Goal: Information Seeking & Learning: Learn about a topic

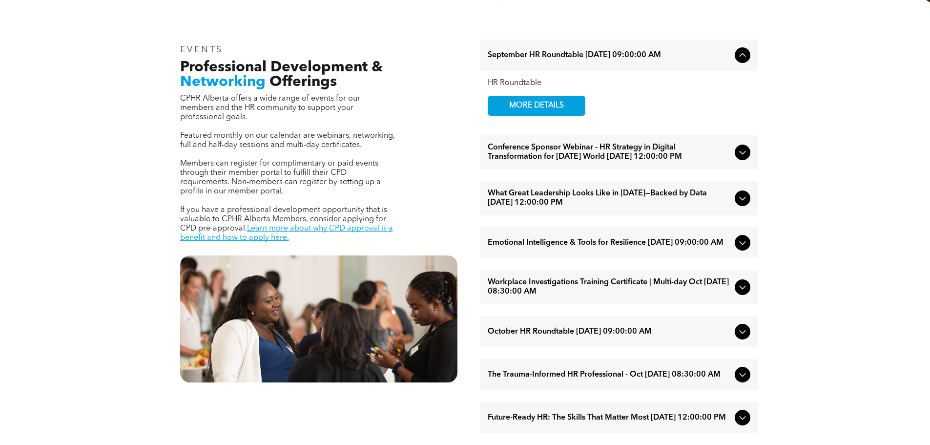
scroll to position [342, 0]
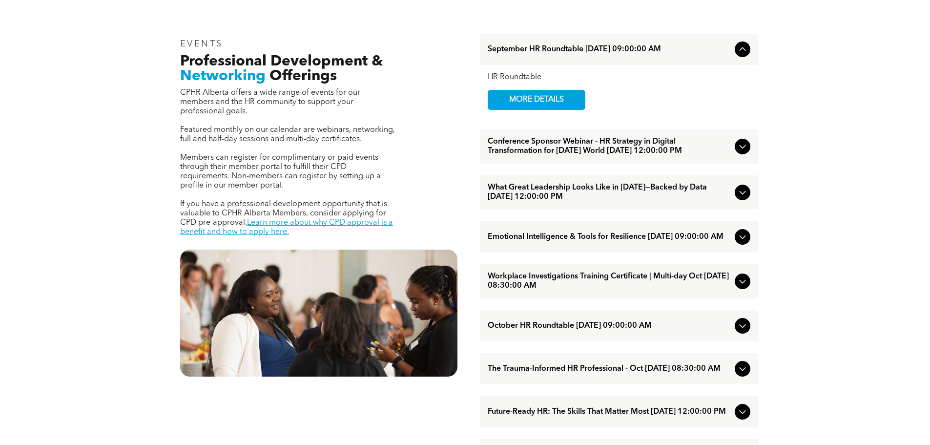
click at [742, 152] on icon at bounding box center [742, 147] width 12 height 12
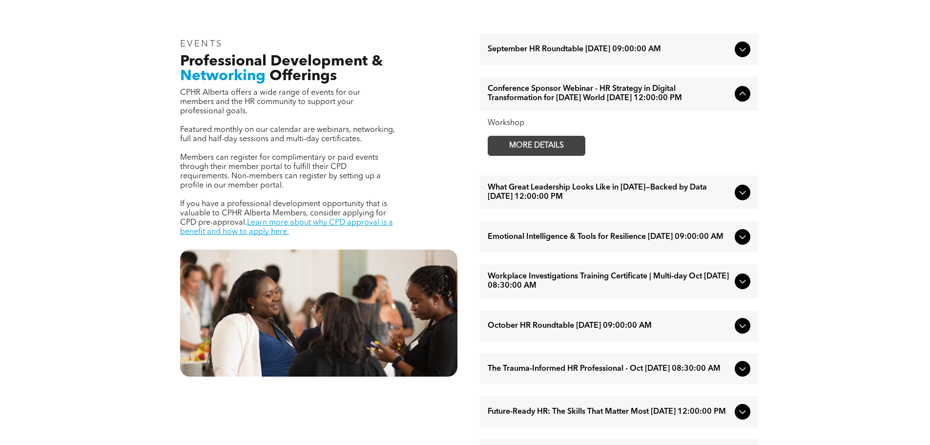
click at [566, 155] on span "MORE DETAILS" at bounding box center [536, 145] width 77 height 19
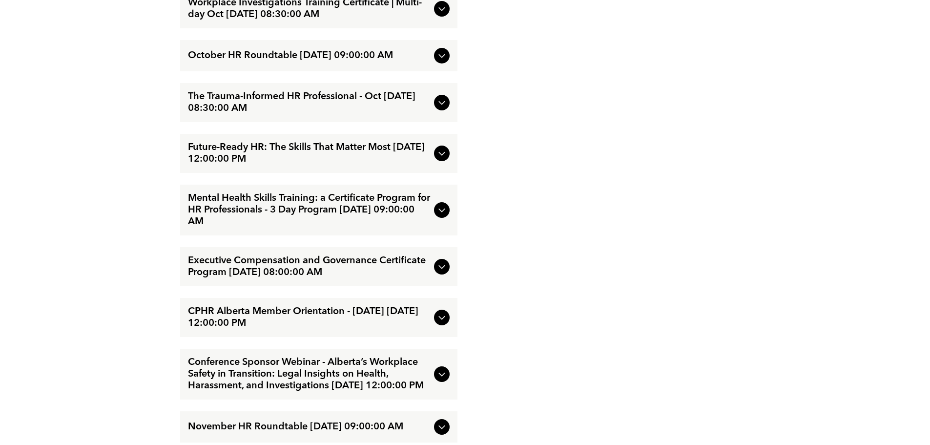
scroll to position [1610, 0]
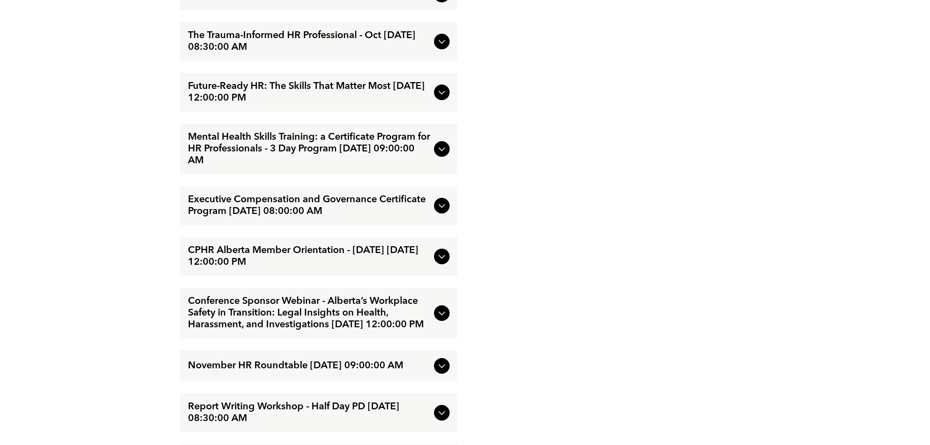
click at [445, 211] on icon at bounding box center [442, 206] width 12 height 12
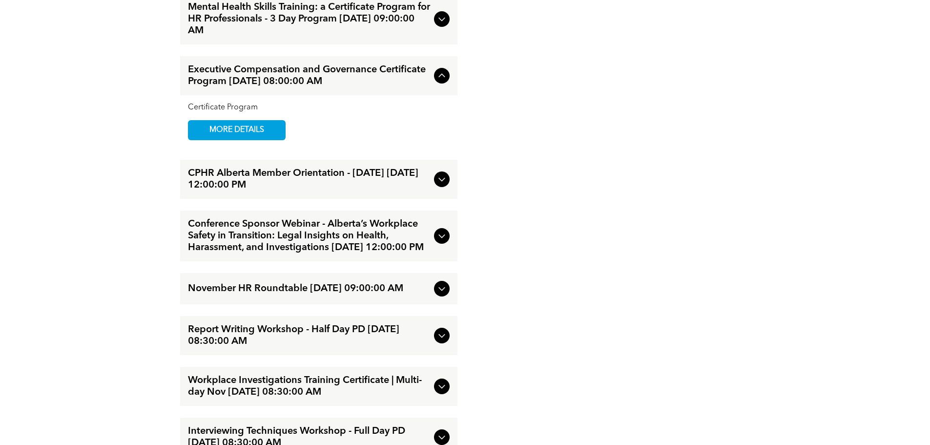
scroll to position [1704, 0]
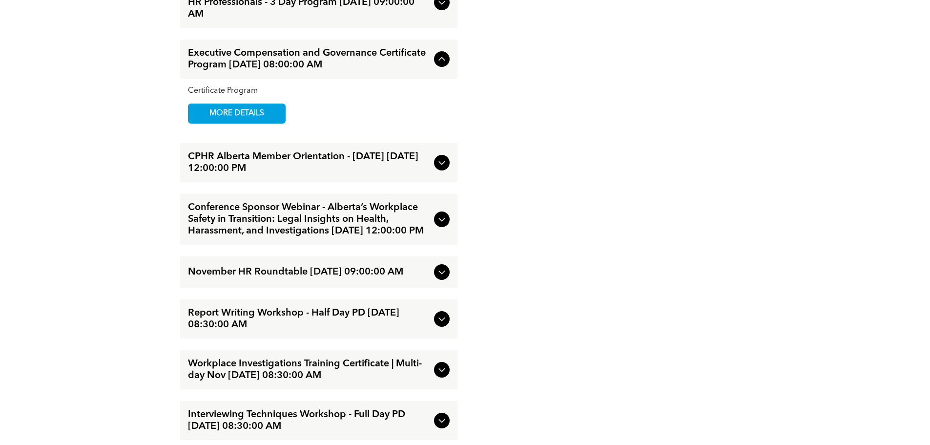
click at [440, 222] on icon at bounding box center [441, 220] width 6 height 4
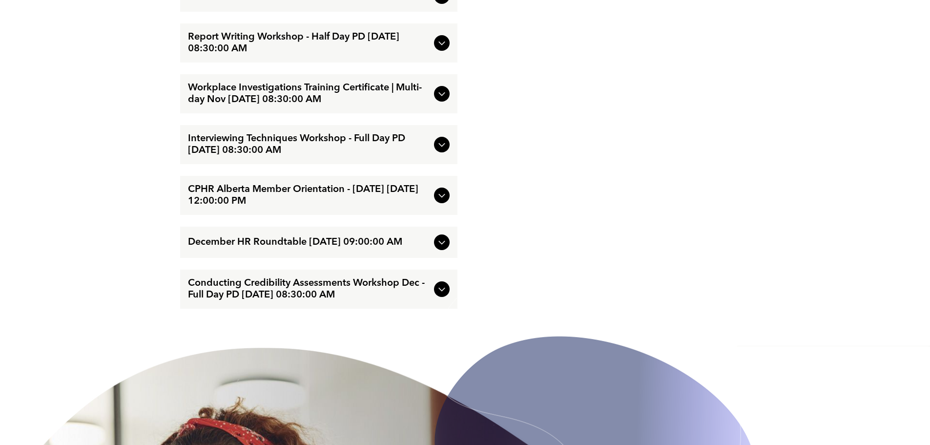
scroll to position [1997, 0]
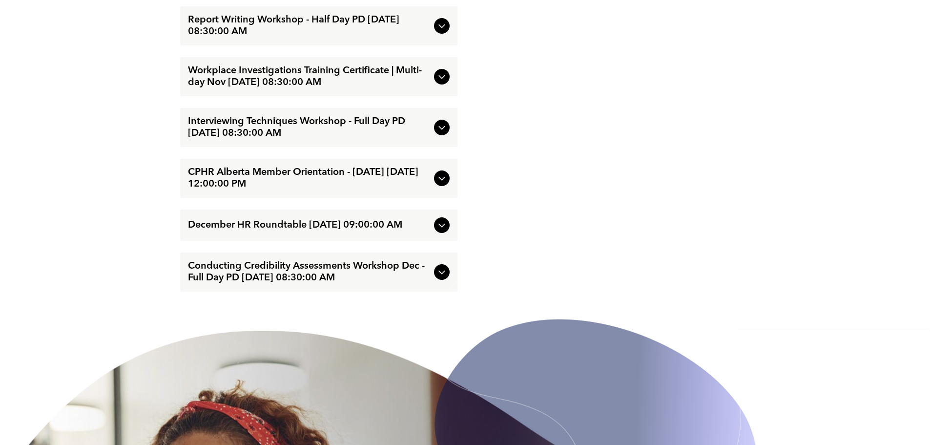
click at [436, 305] on img at bounding box center [594, 426] width 327 height 366
click at [438, 304] on img at bounding box center [594, 426] width 327 height 366
click at [444, 302] on img at bounding box center [594, 426] width 327 height 366
click at [443, 302] on img at bounding box center [594, 426] width 327 height 366
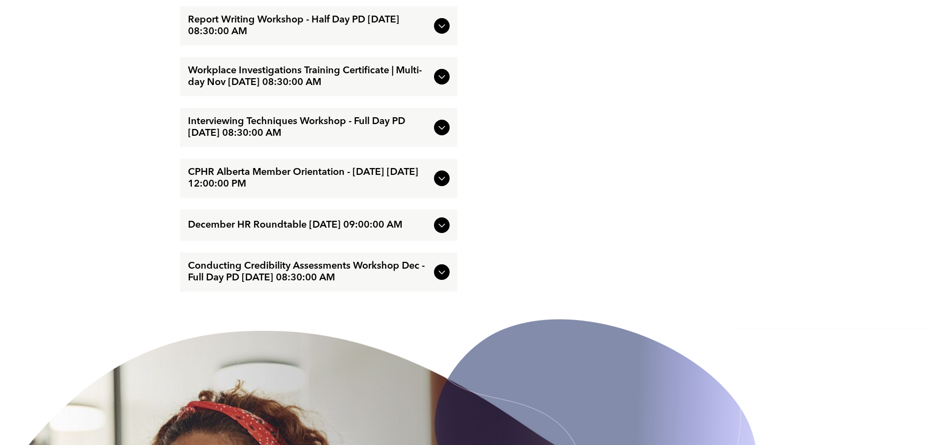
click at [440, 303] on img at bounding box center [594, 426] width 327 height 366
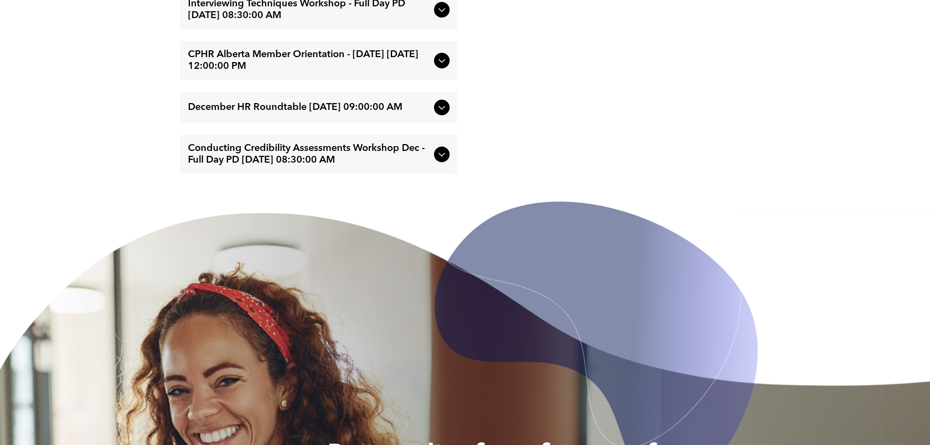
scroll to position [2094, 0]
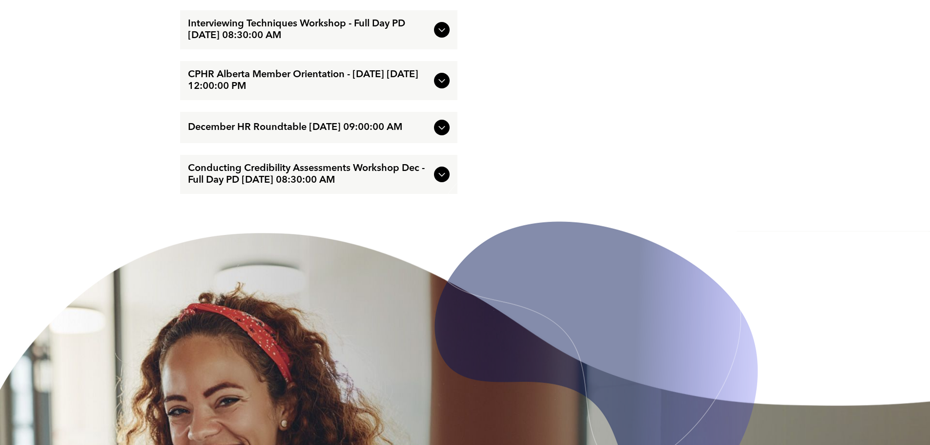
click at [394, 186] on span "Conducting Credibility Assessments Workshop Dec - Full Day PD [DATE] 08:30:00 AM" at bounding box center [309, 173] width 242 height 23
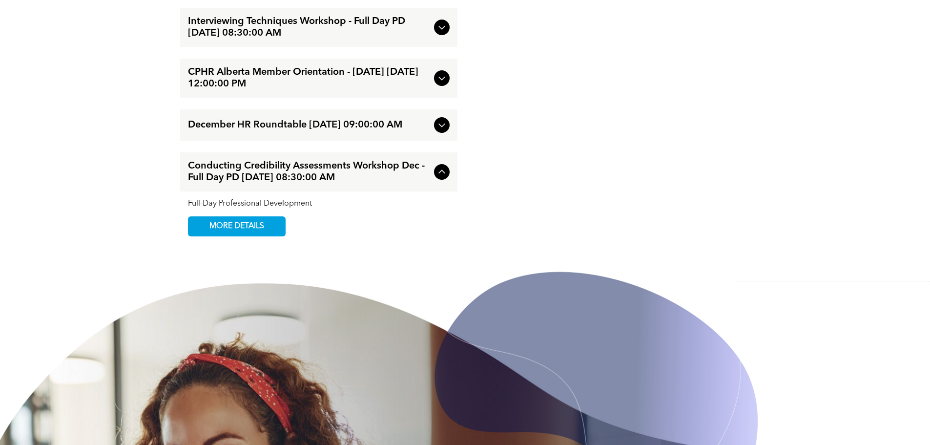
scroll to position [2042, 0]
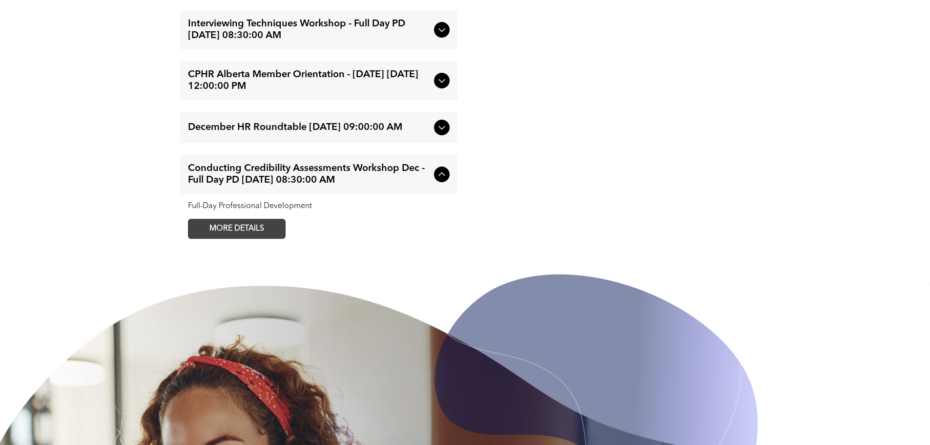
click at [263, 238] on span "MORE DETAILS" at bounding box center [236, 228] width 77 height 19
